Goal: Task Accomplishment & Management: Use online tool/utility

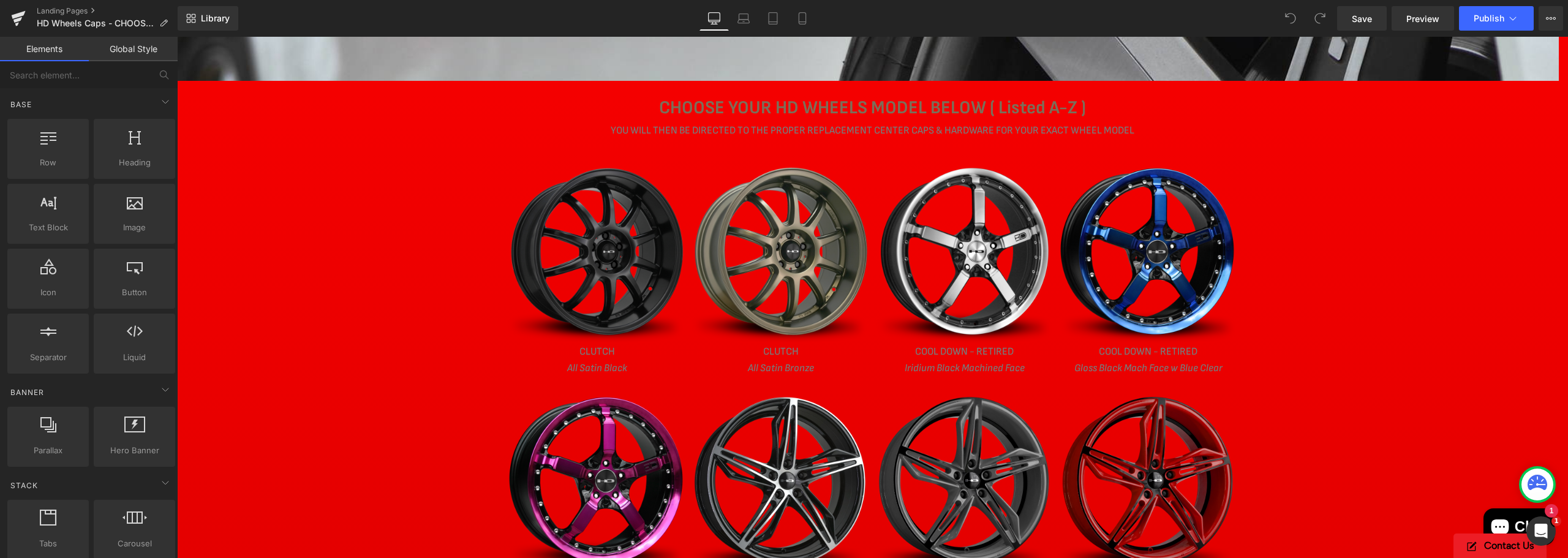
scroll to position [245, 0]
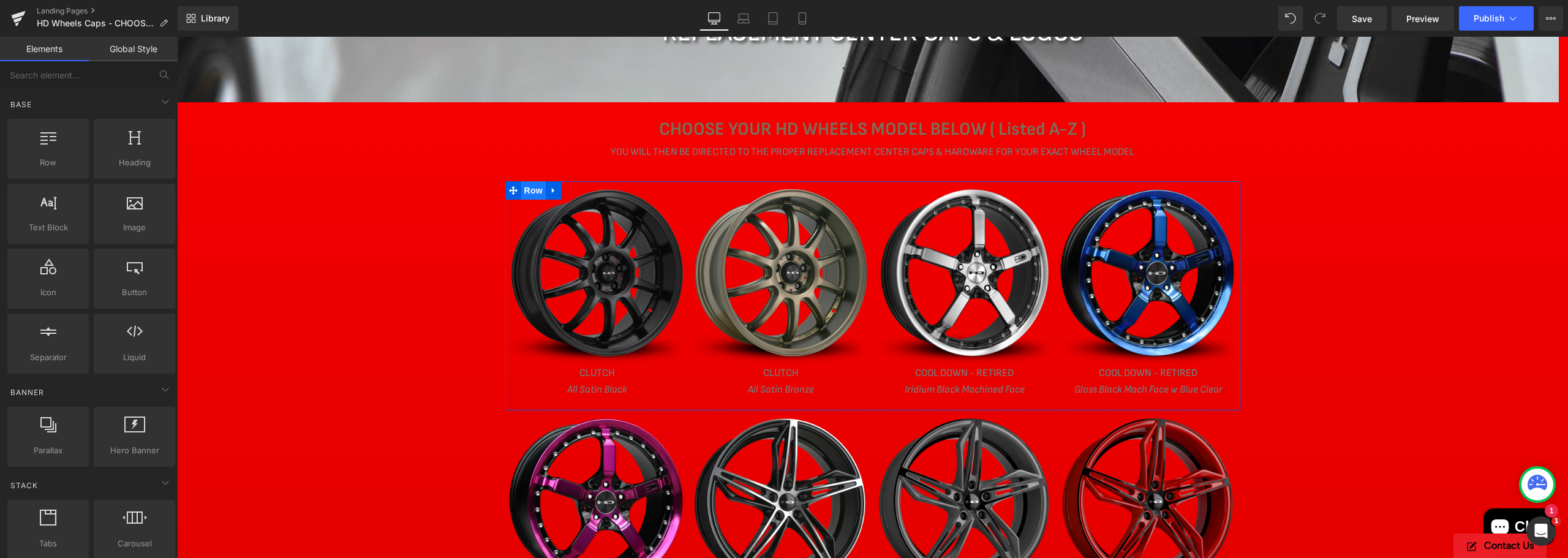
click at [522, 191] on span "Row" at bounding box center [534, 190] width 24 height 18
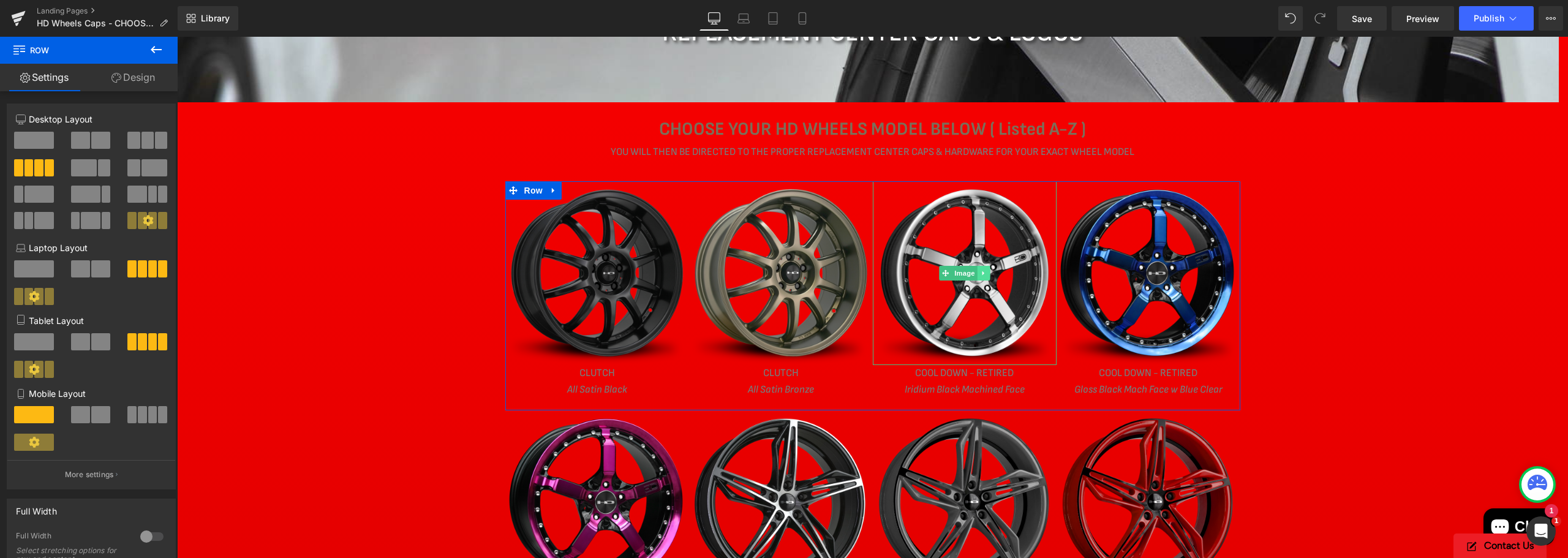
click at [980, 270] on icon at bounding box center [983, 273] width 7 height 7
click at [986, 273] on icon at bounding box center [989, 273] width 7 height 7
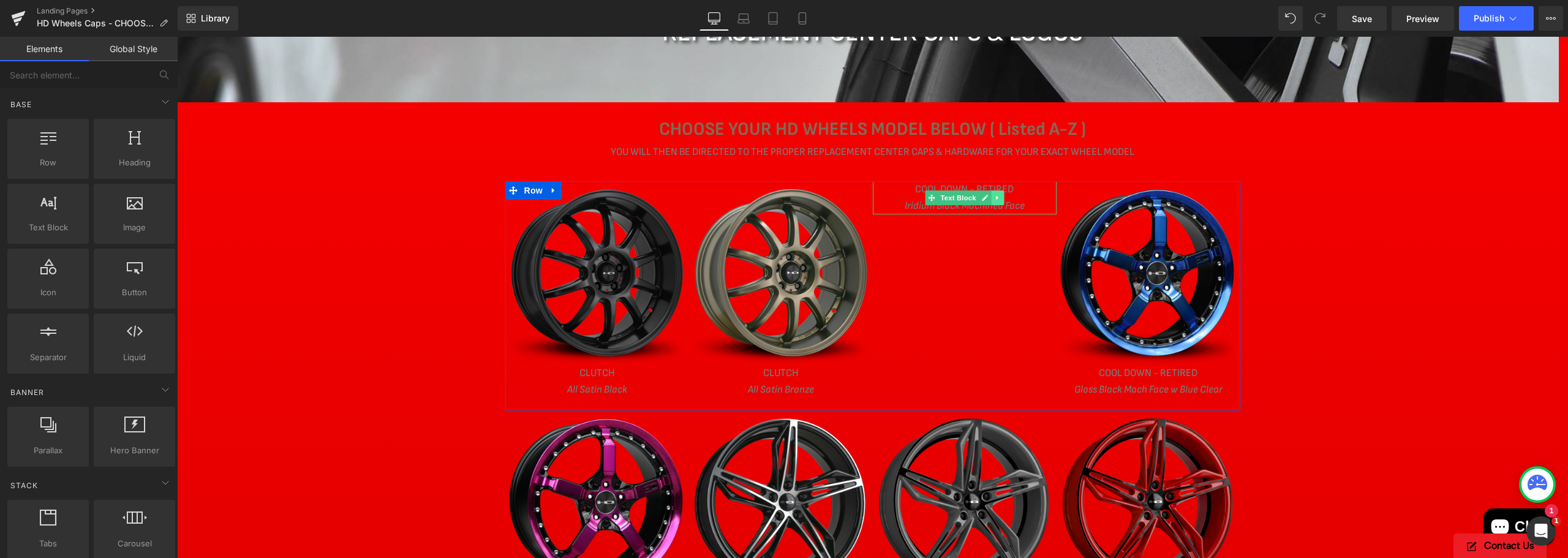
click at [996, 198] on icon at bounding box center [997, 197] width 2 height 4
click at [1001, 198] on icon at bounding box center [1004, 198] width 7 height 7
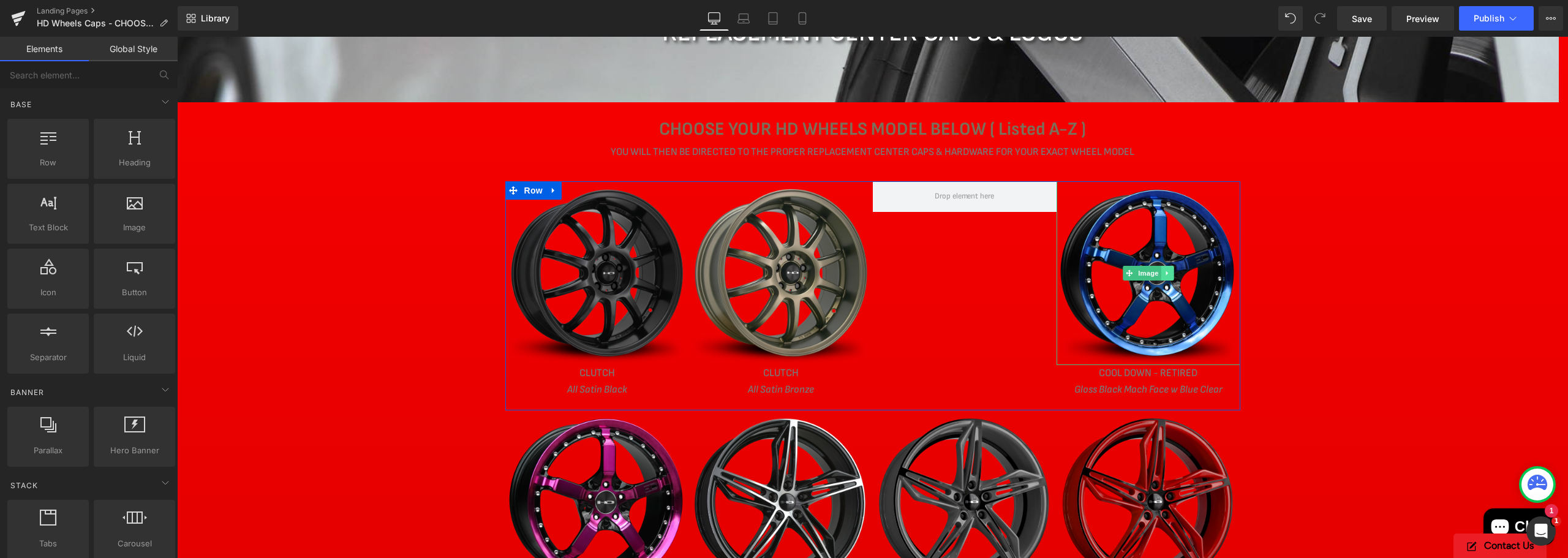
click at [1164, 272] on icon at bounding box center [1168, 273] width 7 height 7
click at [1170, 273] on icon at bounding box center [1174, 273] width 7 height 7
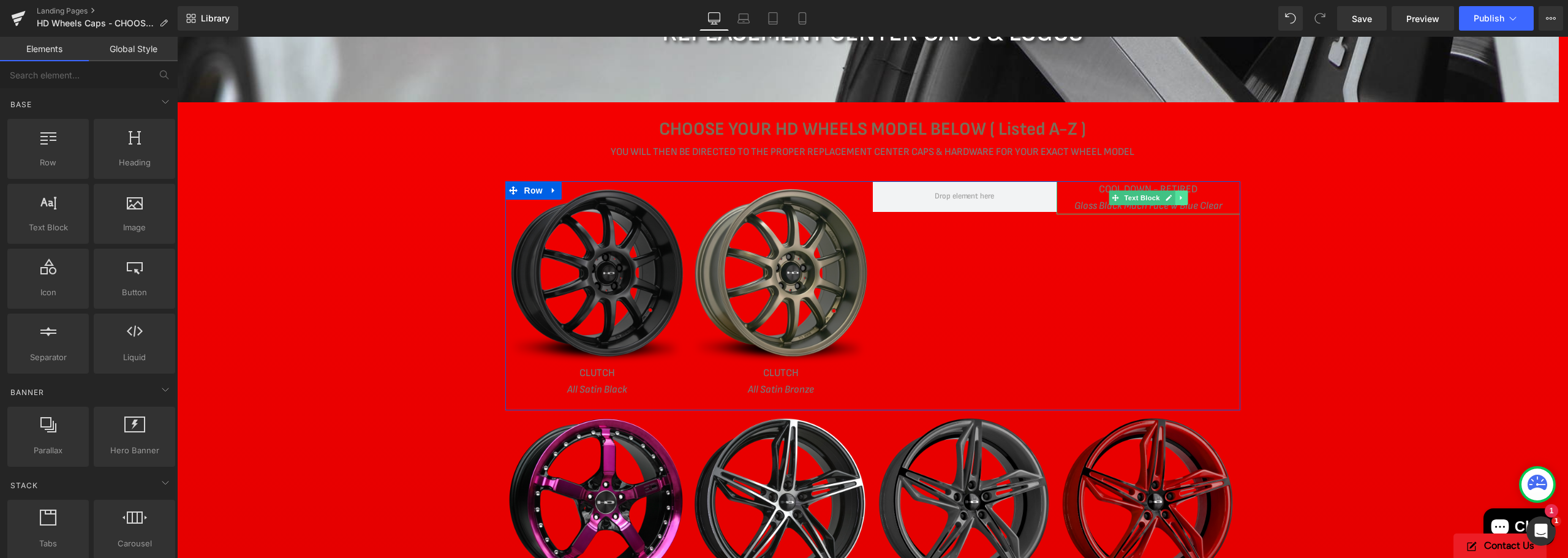
click at [1180, 200] on icon at bounding box center [1181, 197] width 2 height 4
click at [1184, 197] on icon at bounding box center [1187, 198] width 7 height 7
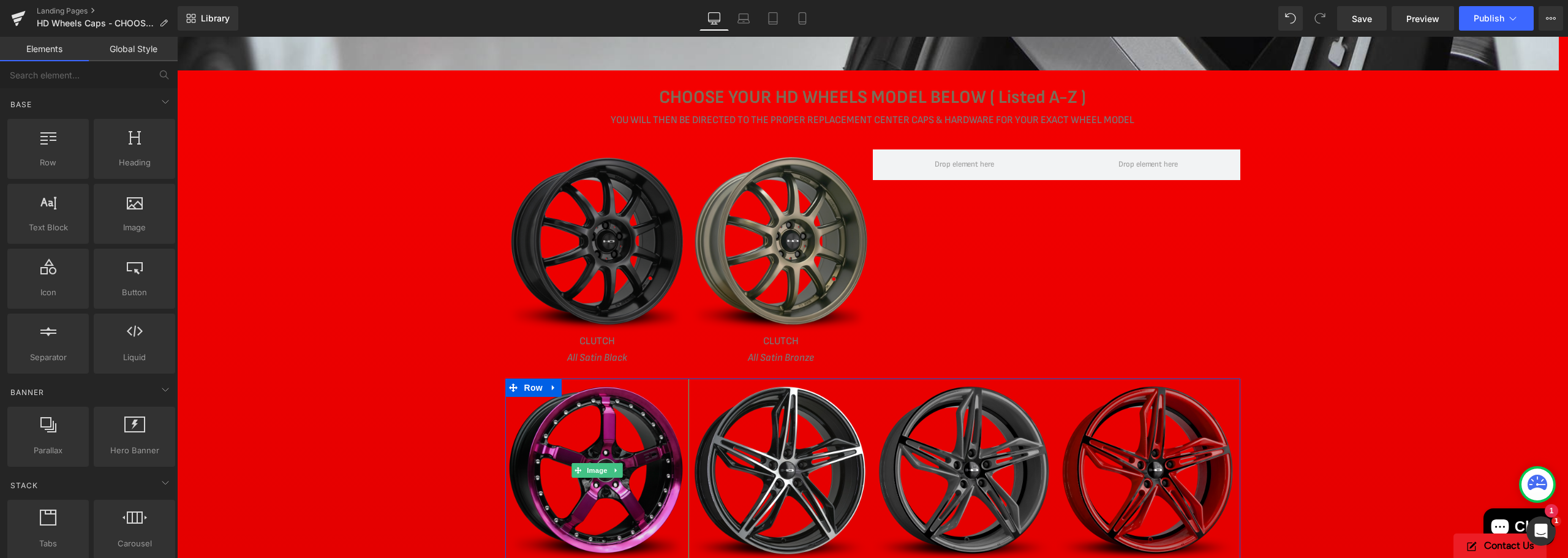
scroll to position [306, 0]
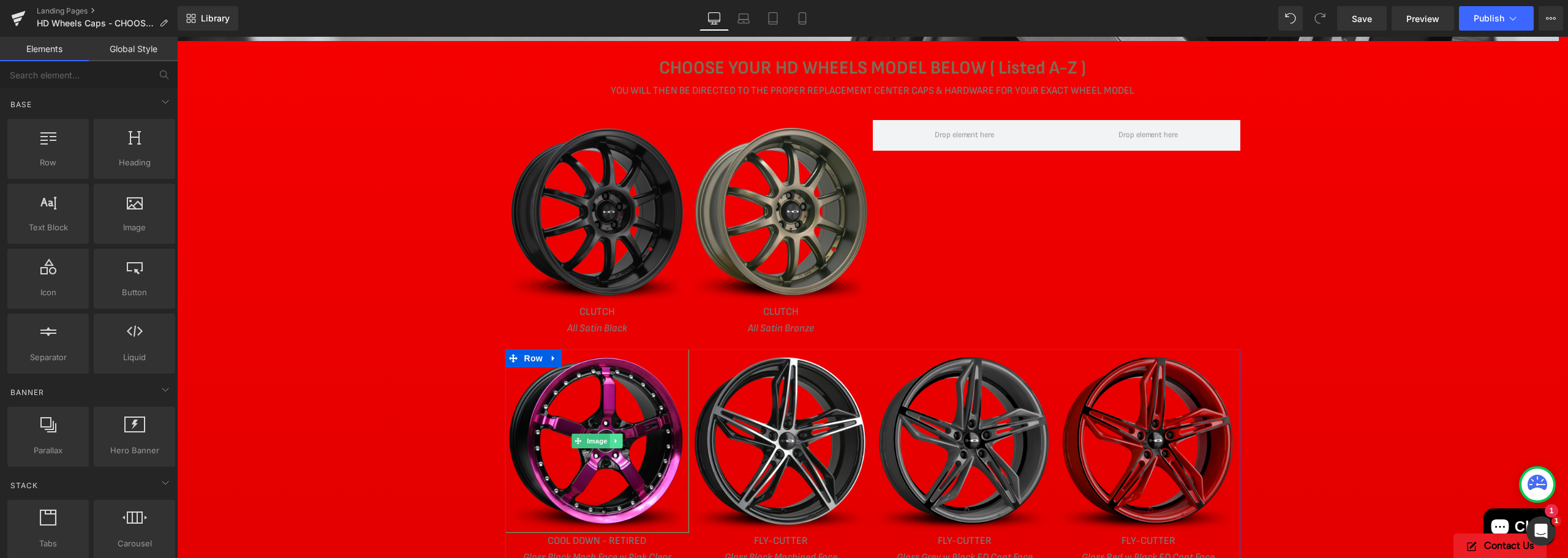
click at [612, 442] on icon at bounding box center [616, 441] width 7 height 7
click at [618, 442] on icon at bounding box center [622, 441] width 7 height 7
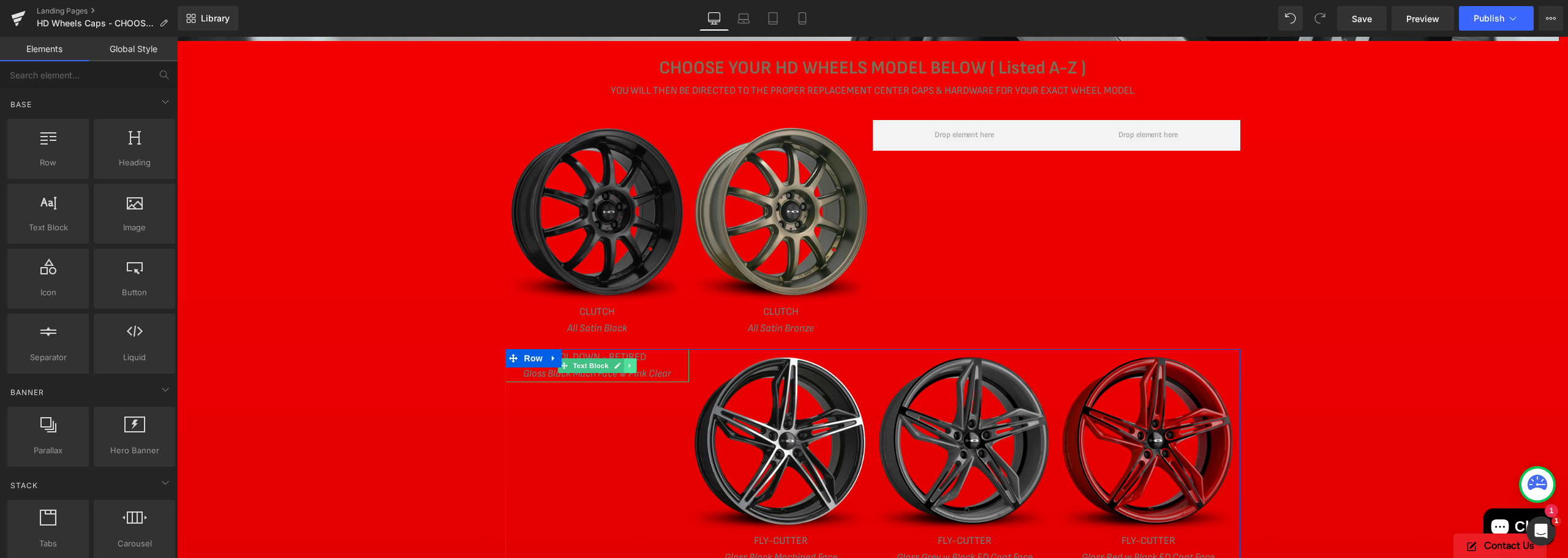
click at [627, 367] on icon at bounding box center [630, 366] width 7 height 7
click at [633, 365] on icon at bounding box center [637, 366] width 7 height 7
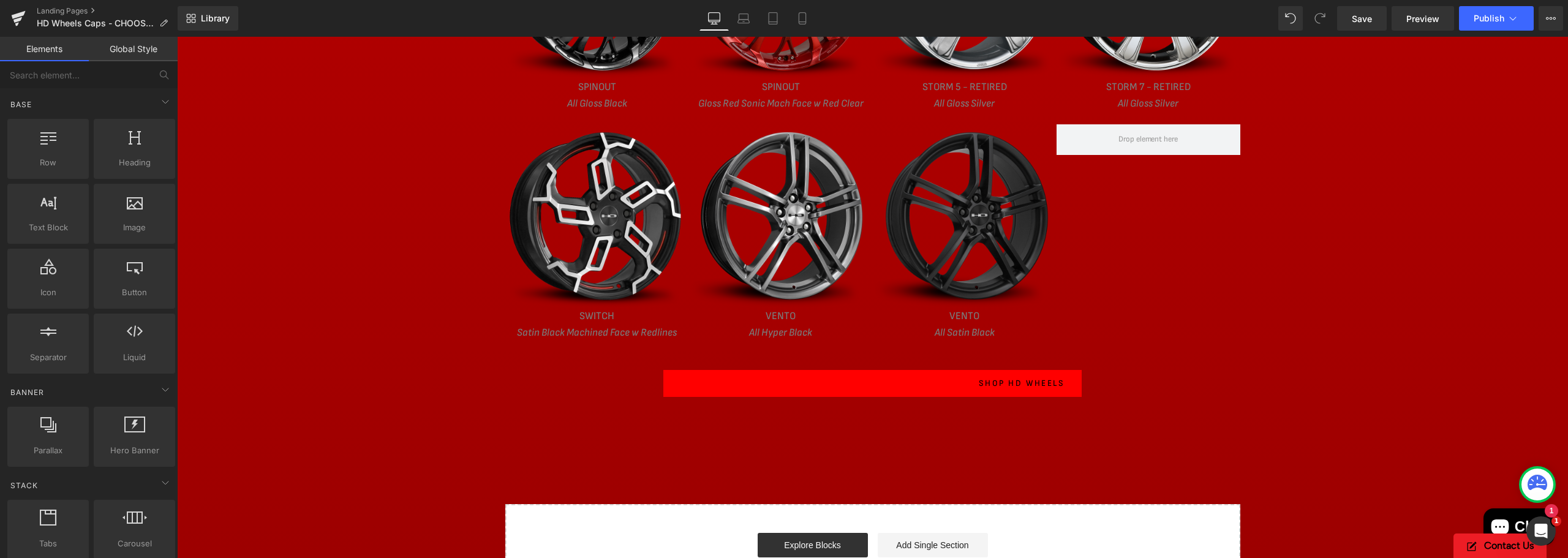
scroll to position [2389, 0]
